Goal: Task Accomplishment & Management: Manage account settings

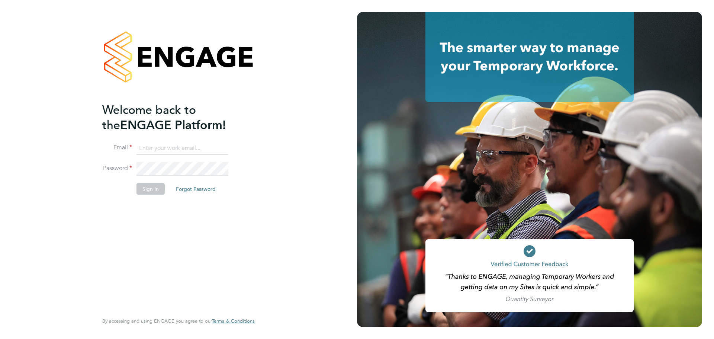
type input "[PERSON_NAME][EMAIL_ADDRESS][DOMAIN_NAME]"
click at [139, 187] on button "Sign In" at bounding box center [150, 188] width 28 height 12
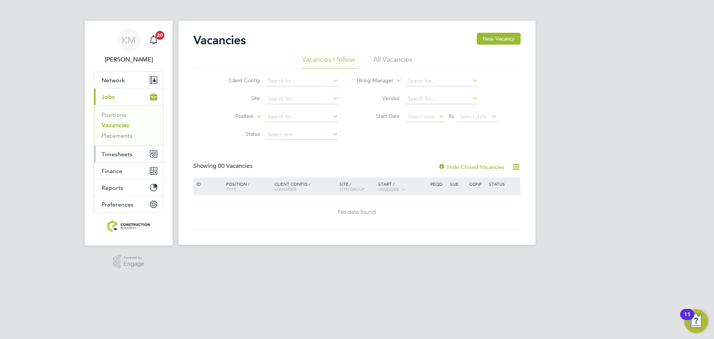
click at [117, 152] on span "Timesheets" at bounding box center [116, 154] width 31 height 7
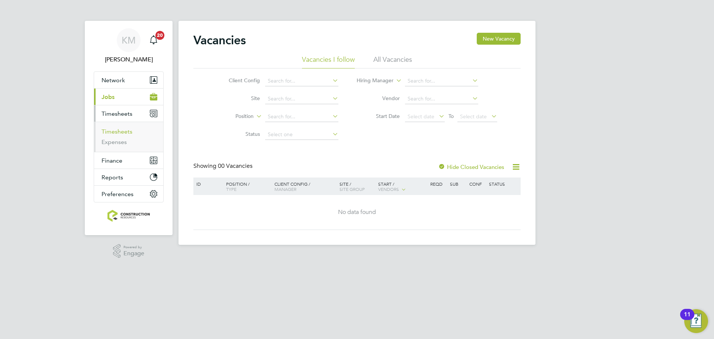
click at [121, 133] on link "Timesheets" at bounding box center [116, 131] width 31 height 7
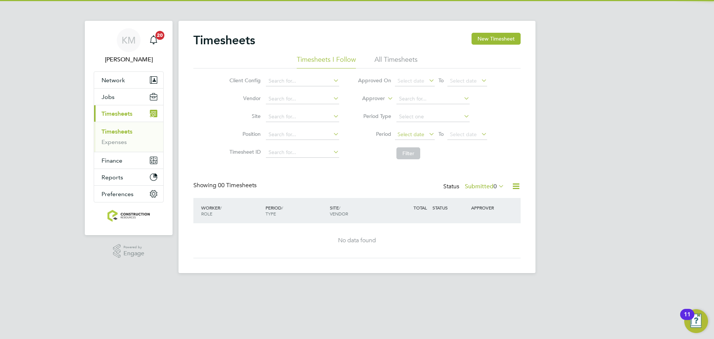
click at [416, 134] on span "Select date" at bounding box center [410, 134] width 27 height 7
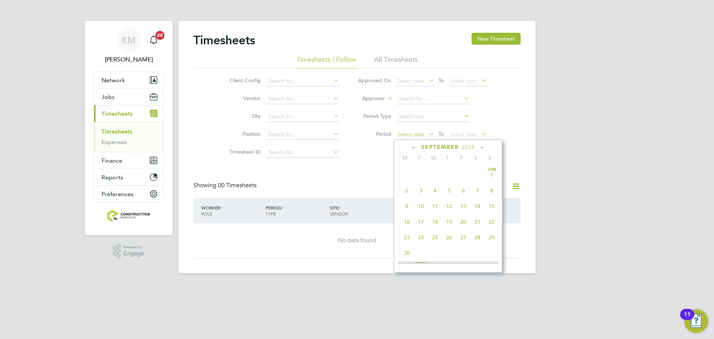
scroll to position [290, 0]
click at [403, 188] on span "22" at bounding box center [407, 183] width 14 height 14
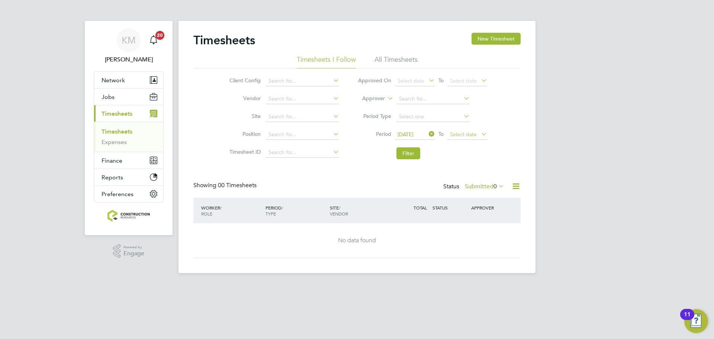
click at [462, 130] on span "Select date" at bounding box center [467, 135] width 40 height 10
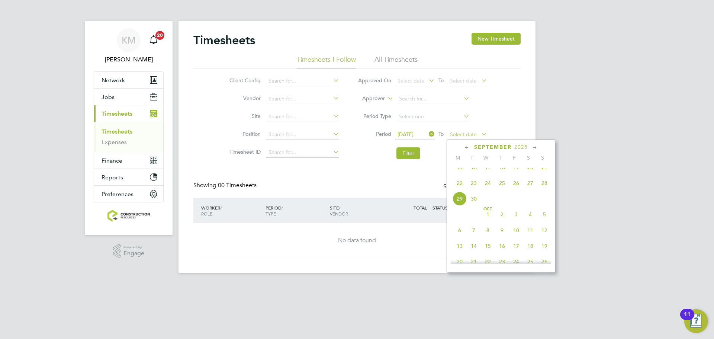
click at [462, 130] on span "Select date" at bounding box center [467, 135] width 40 height 10
click at [544, 186] on span "28" at bounding box center [544, 183] width 14 height 14
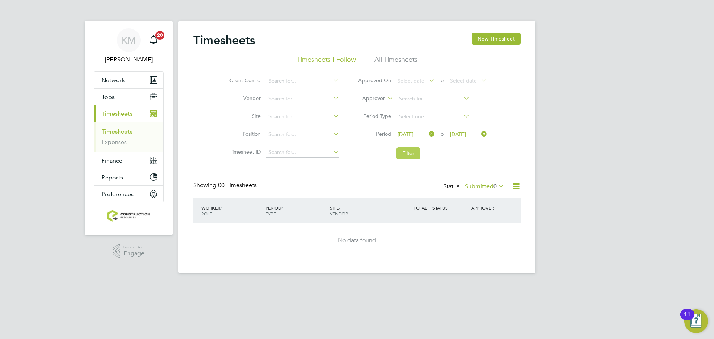
click at [413, 158] on button "Filter" at bounding box center [408, 153] width 24 height 12
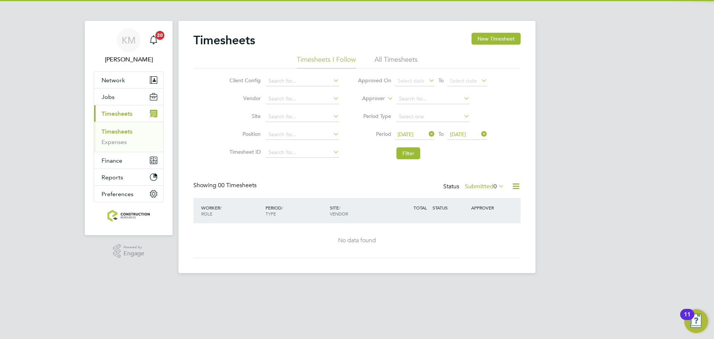
click at [493, 185] on span "0" at bounding box center [494, 185] width 3 height 7
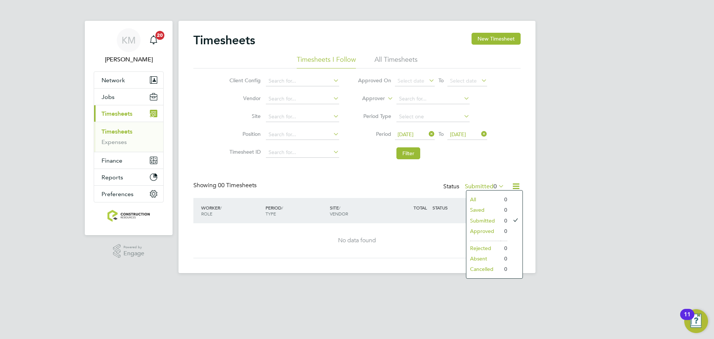
click at [384, 59] on li "All Timesheets" at bounding box center [395, 61] width 43 height 13
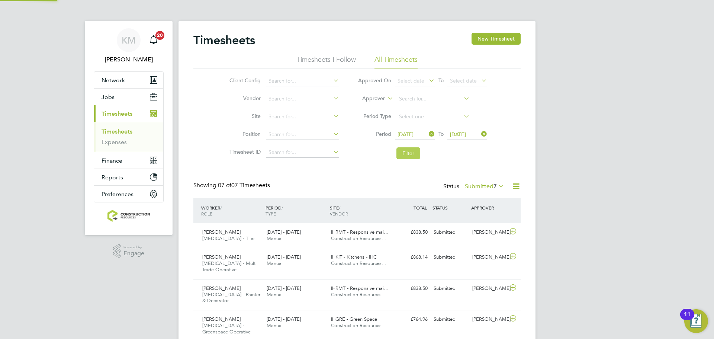
scroll to position [0, 0]
click at [411, 158] on button "Filter" at bounding box center [408, 153] width 24 height 12
click at [475, 185] on label "Submitted 7" at bounding box center [484, 185] width 39 height 7
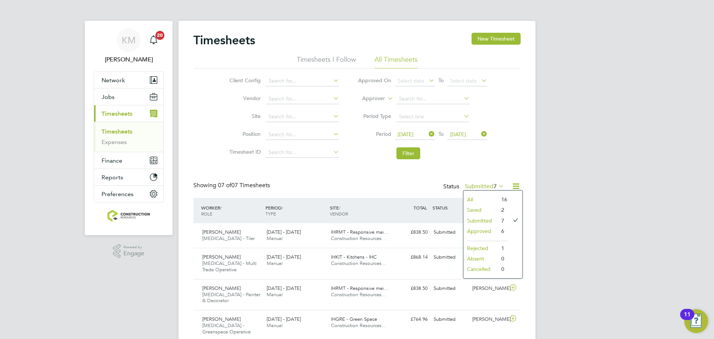
click at [484, 230] on li "Approved" at bounding box center [480, 231] width 34 height 10
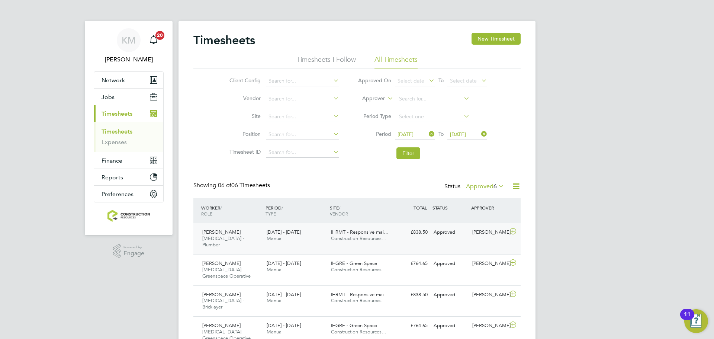
click at [490, 232] on div "Tracey Collins" at bounding box center [488, 232] width 39 height 12
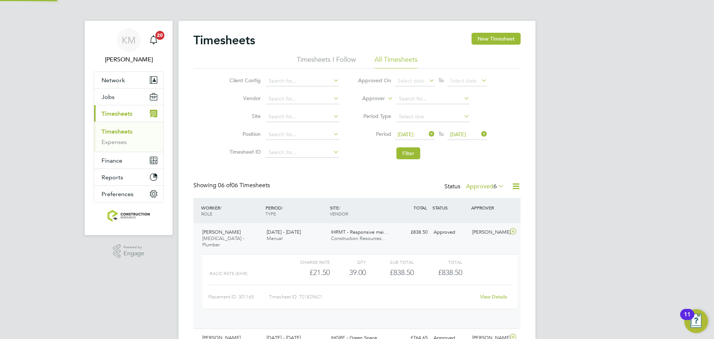
scroll to position [13, 72]
click at [411, 156] on button "Filter" at bounding box center [408, 153] width 24 height 12
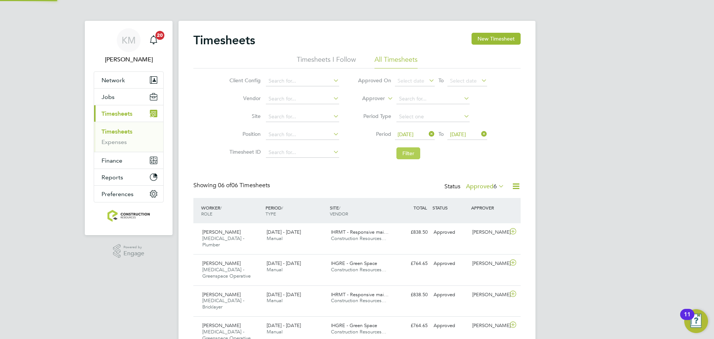
scroll to position [19, 65]
